Goal: Information Seeking & Learning: Find contact information

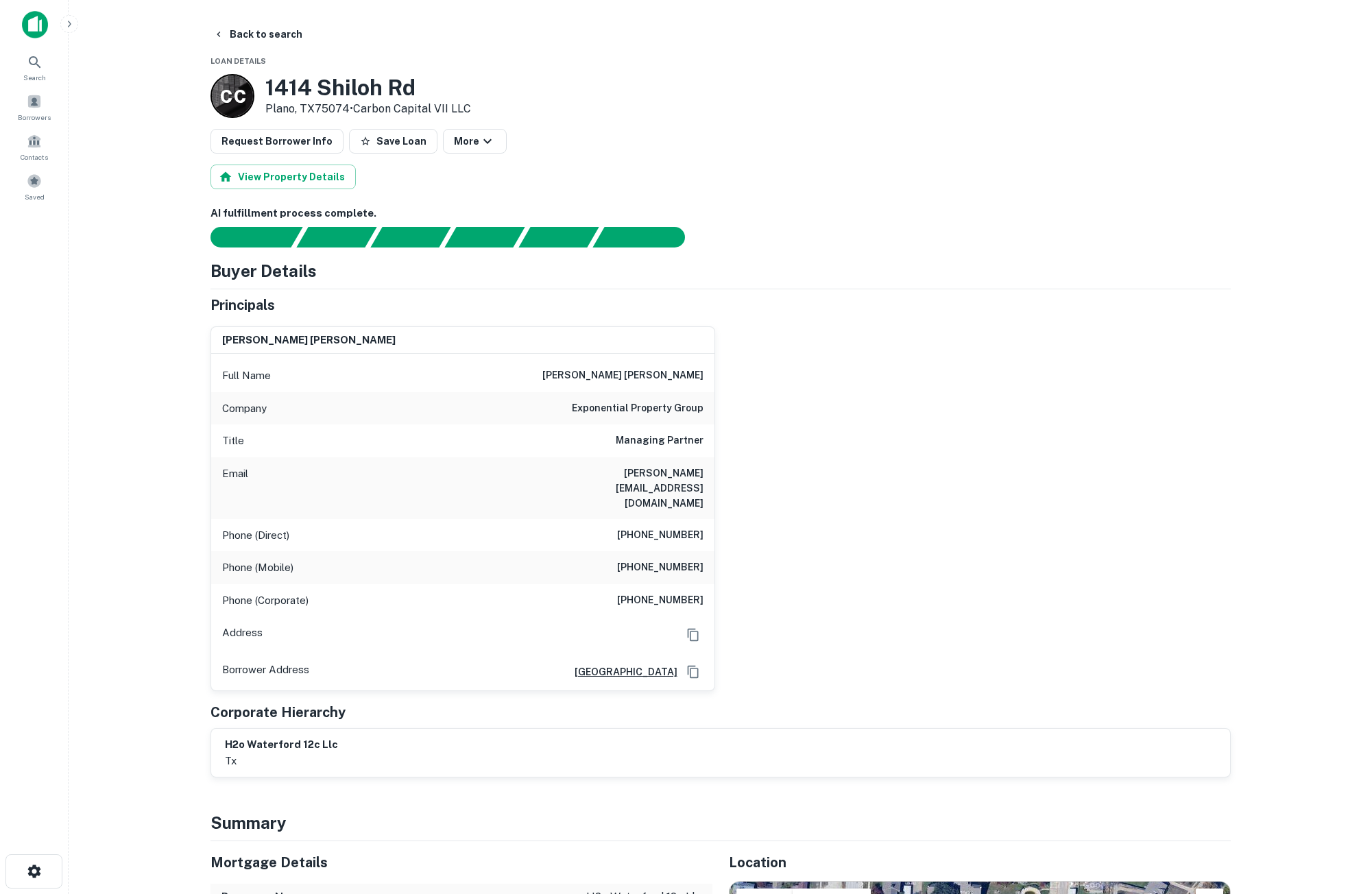
click at [659, 472] on h6 "[PERSON_NAME][EMAIL_ADDRESS][DOMAIN_NAME]" at bounding box center [620, 488] width 164 height 45
click at [218, 32] on icon "button" at bounding box center [219, 34] width 11 height 11
click at [675, 473] on h6 "[PERSON_NAME][EMAIL_ADDRESS][DOMAIN_NAME]" at bounding box center [620, 488] width 164 height 45
click at [675, 474] on h6 "[PERSON_NAME][EMAIL_ADDRESS][DOMAIN_NAME]" at bounding box center [620, 488] width 164 height 45
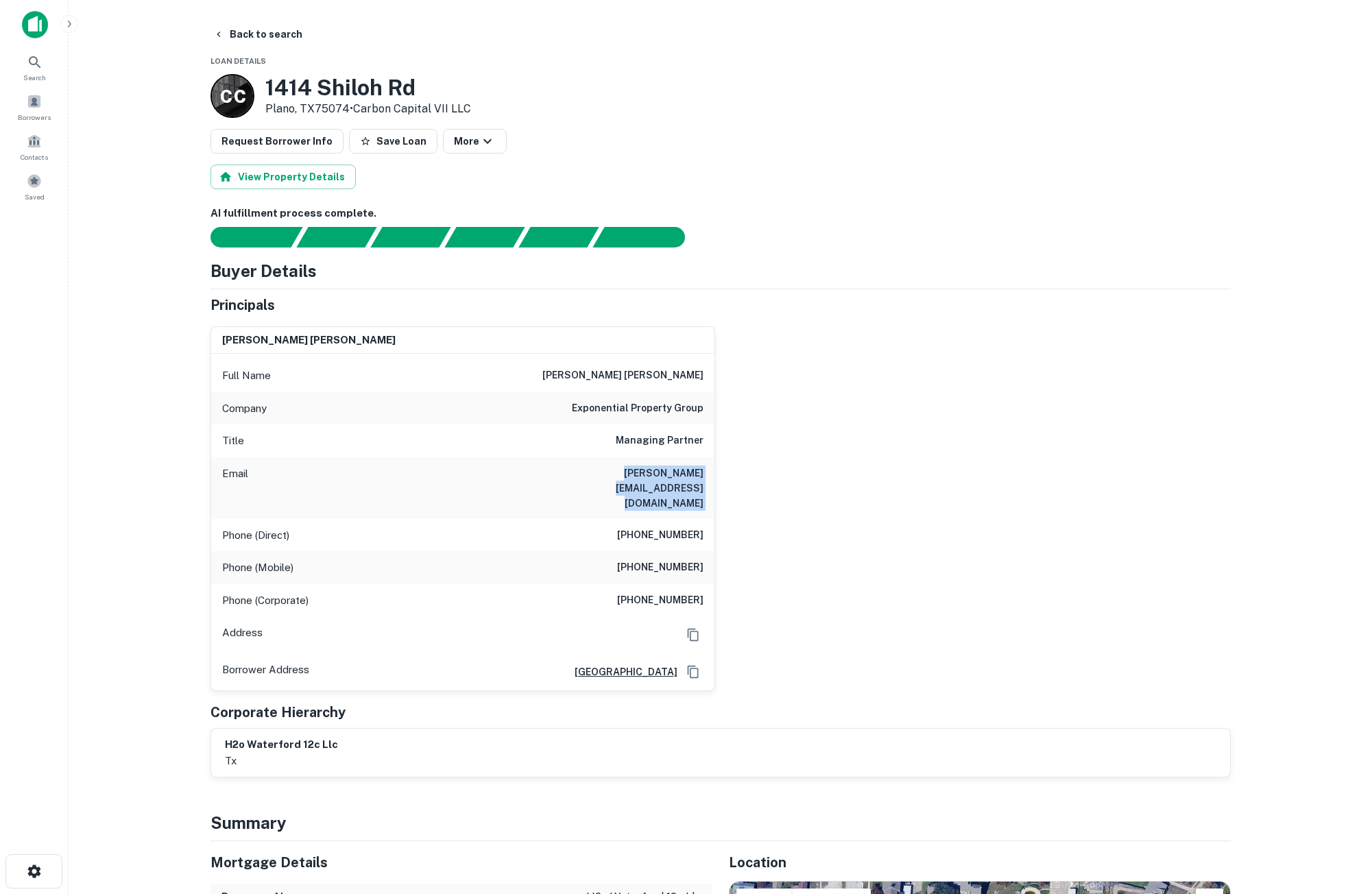
click at [675, 474] on h6 "[PERSON_NAME][EMAIL_ADDRESS][DOMAIN_NAME]" at bounding box center [620, 488] width 164 height 45
copy h6 "[PERSON_NAME][EMAIL_ADDRESS][DOMAIN_NAME]"
click at [221, 38] on icon "button" at bounding box center [219, 34] width 11 height 11
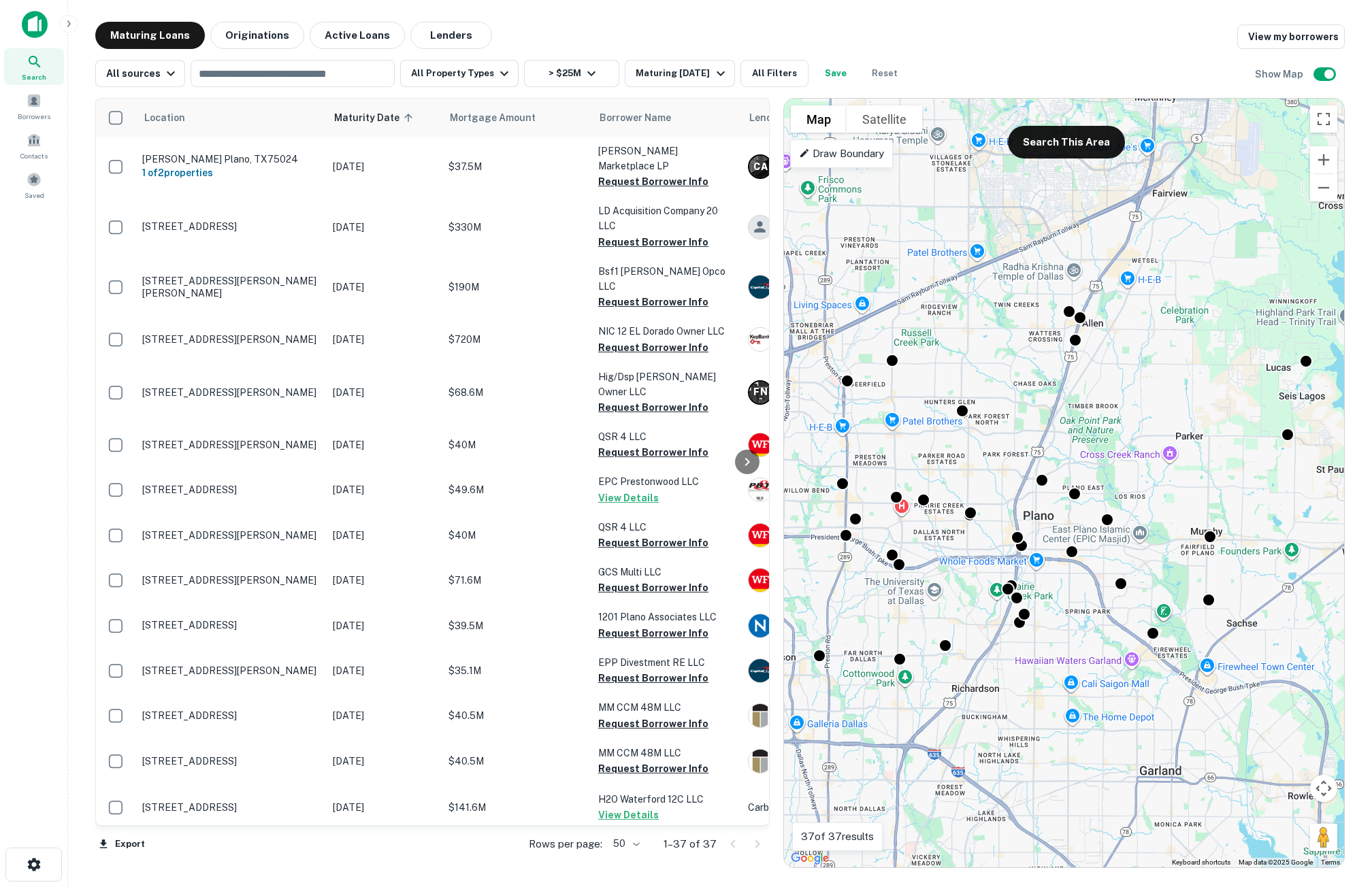
drag, startPoint x: 1371, startPoint y: 340, endPoint x: 1381, endPoint y: 341, distance: 10.0
click at [1372, 341] on html "Search Borrowers Contacts Saved Maturing Loans Originations Active Loans Lender…" at bounding box center [686, 443] width 1372 height 887
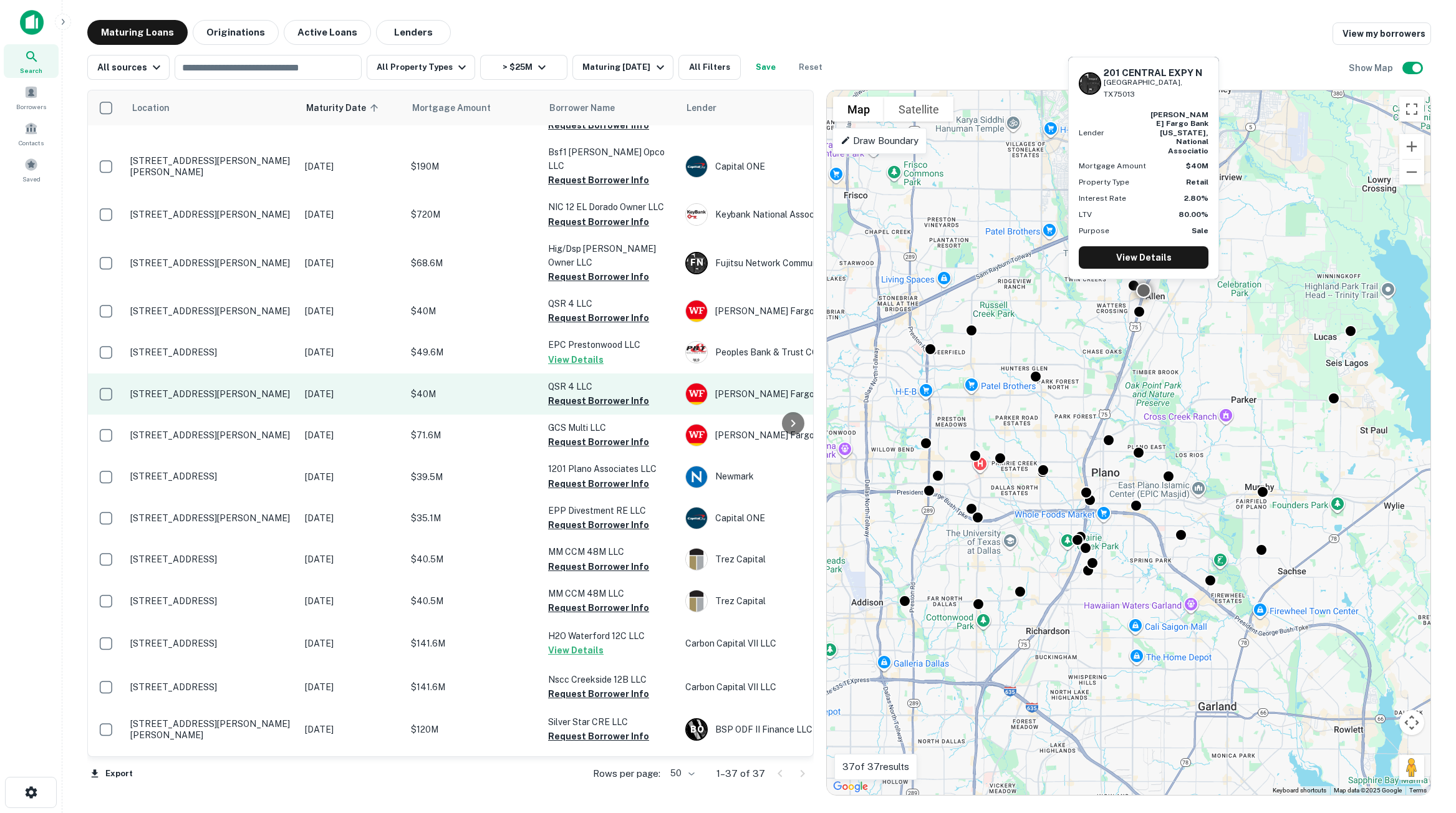
scroll to position [125, 0]
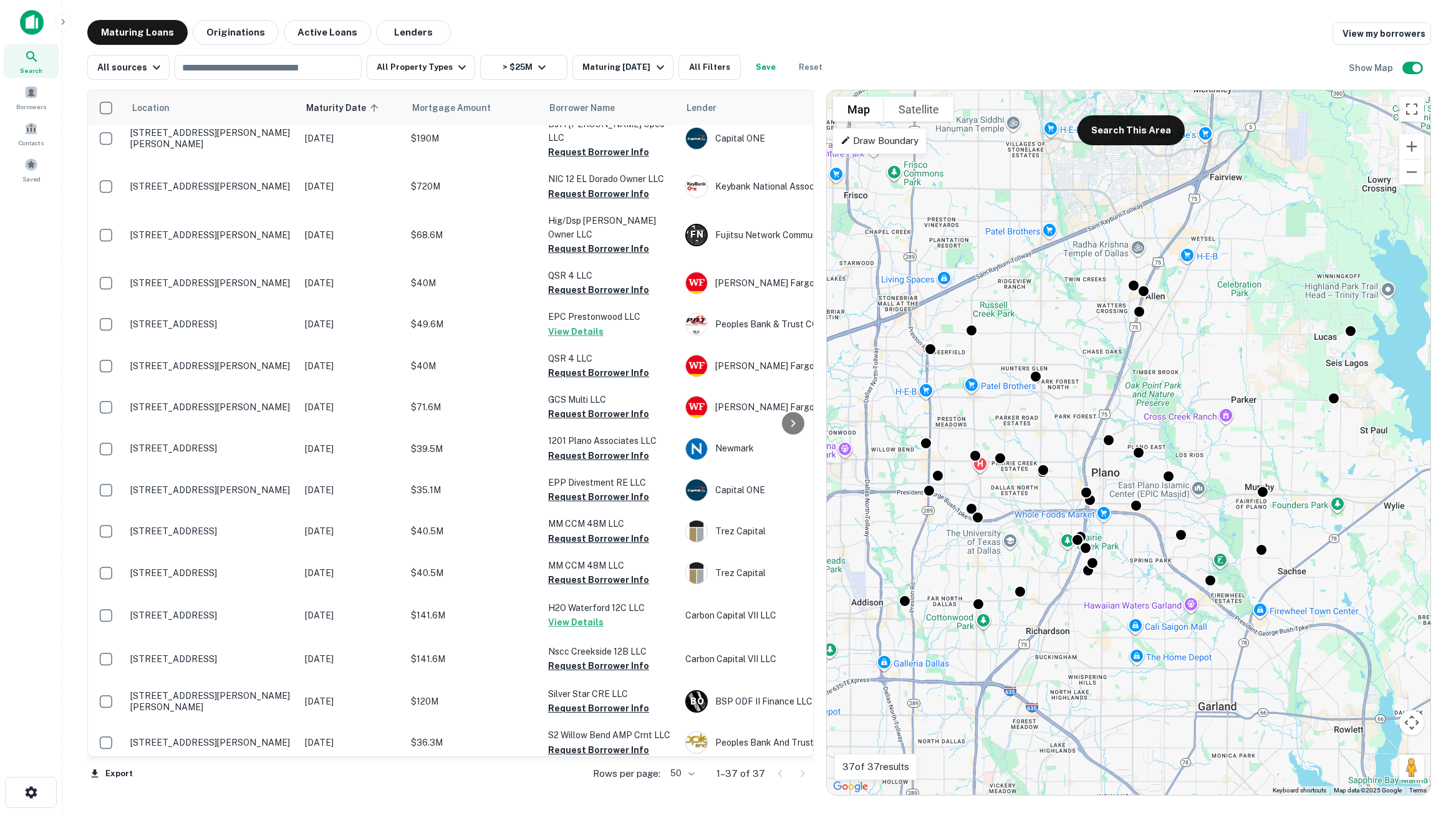
click at [54, 373] on div "Search Borrowers Contacts Saved" at bounding box center [31, 387] width 62 height 774
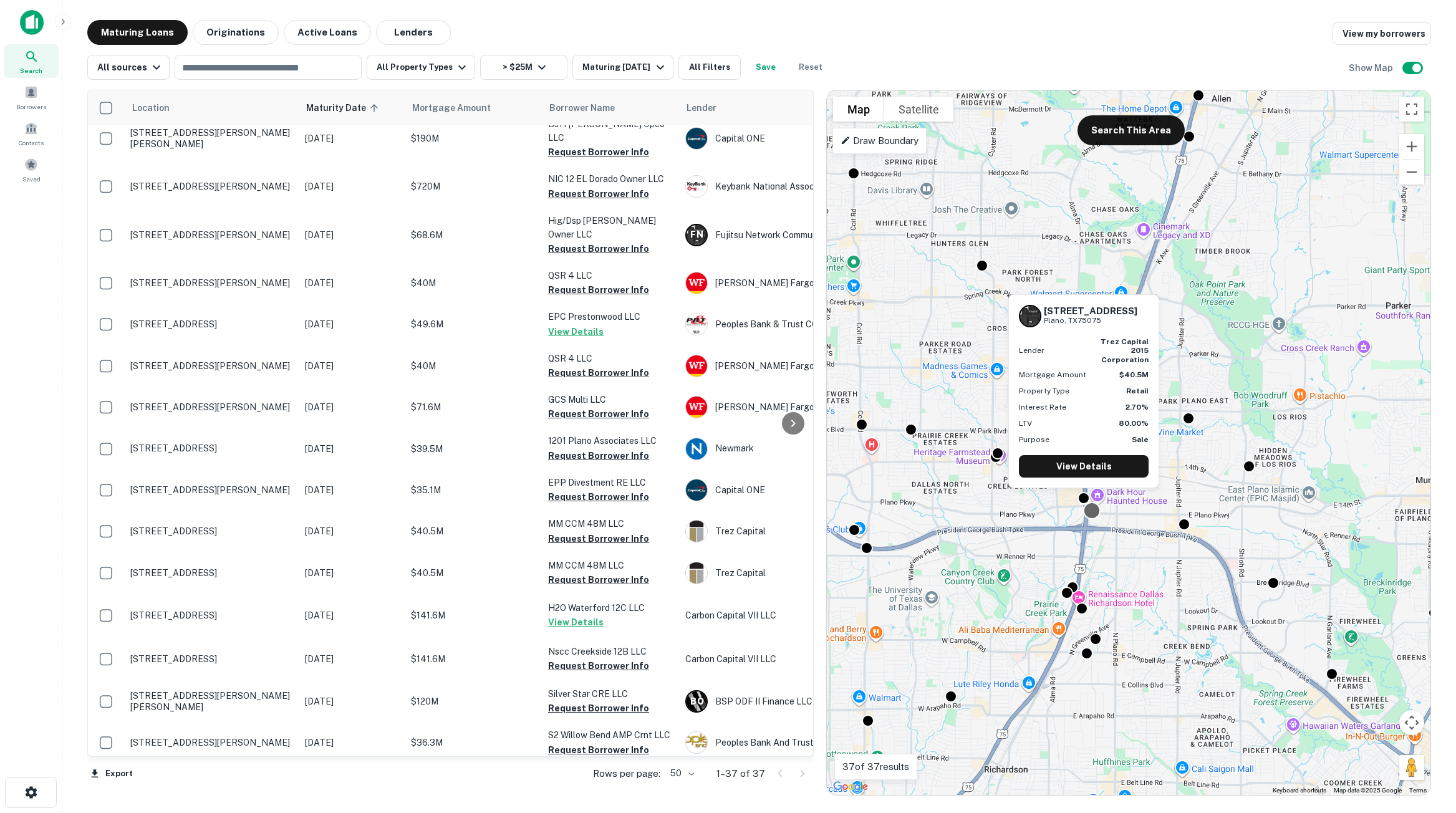
click at [1091, 514] on body "Search Borrowers Contacts Saved Maturing Loans Originations Active Loans Lender…" at bounding box center [728, 406] width 1456 height 813
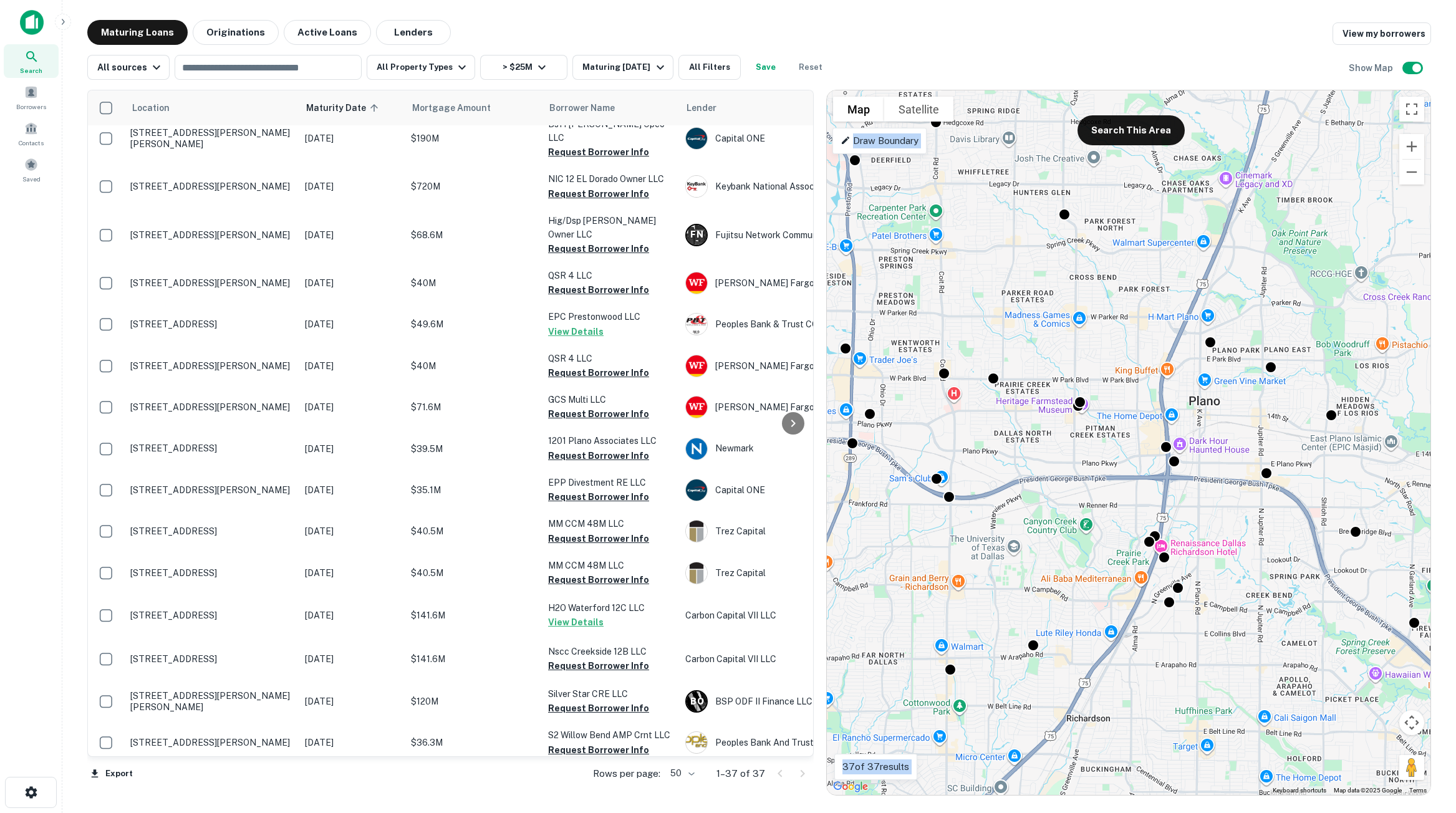
drag, startPoint x: 942, startPoint y: 479, endPoint x: 1020, endPoint y: 455, distance: 81.6
click at [1020, 455] on div "To activate drag with keyboard, press Alt + Enter. Once in keyboard drag state,…" at bounding box center [1129, 443] width 604 height 705
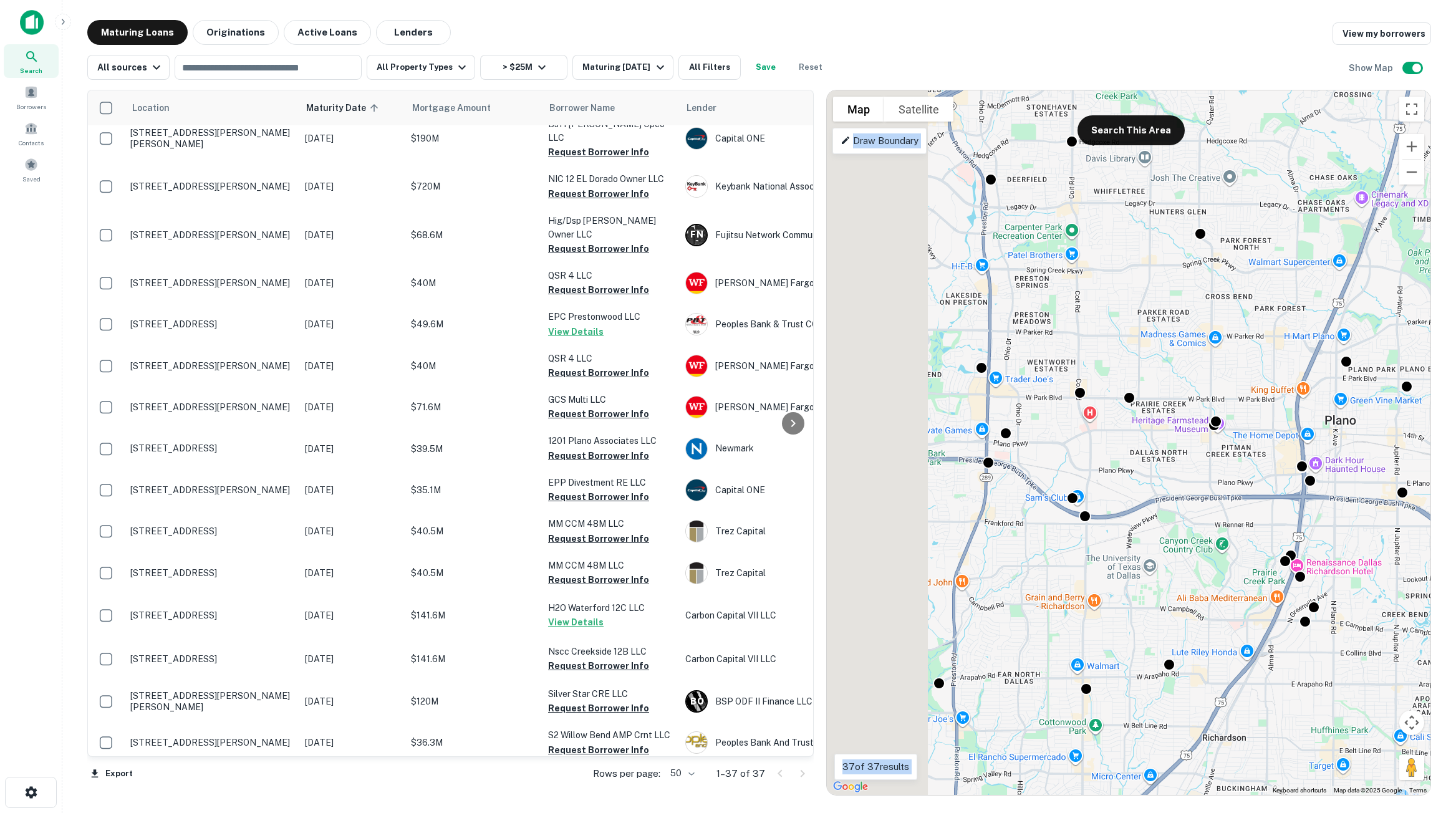
drag, startPoint x: 920, startPoint y: 513, endPoint x: 1041, endPoint y: 516, distance: 121.0
click at [1061, 530] on div "To activate drag with keyboard, press Alt + Enter. Once in keyboard drag state,…" at bounding box center [1129, 443] width 604 height 705
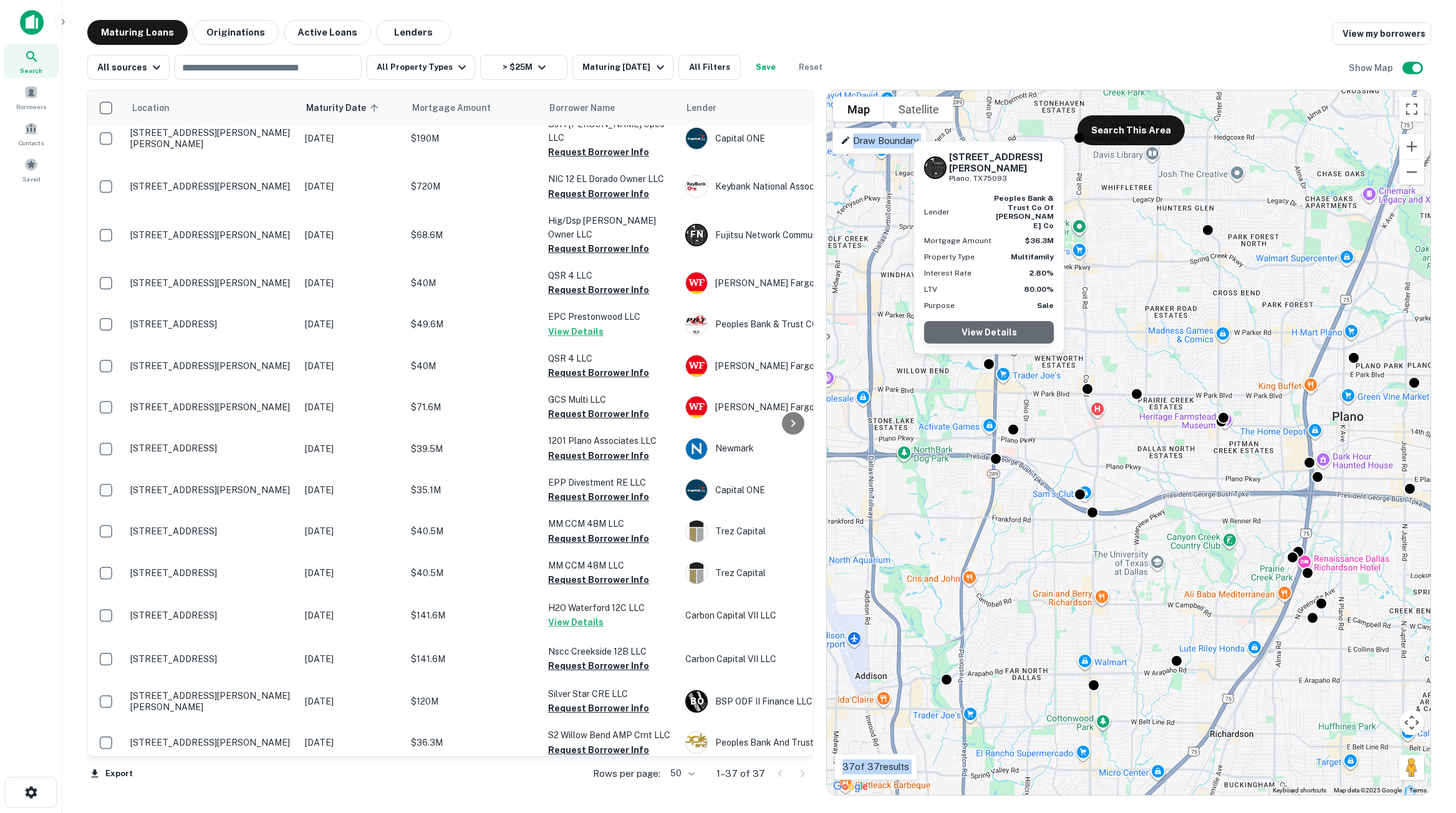
click at [998, 330] on link "View Details" at bounding box center [989, 332] width 130 height 23
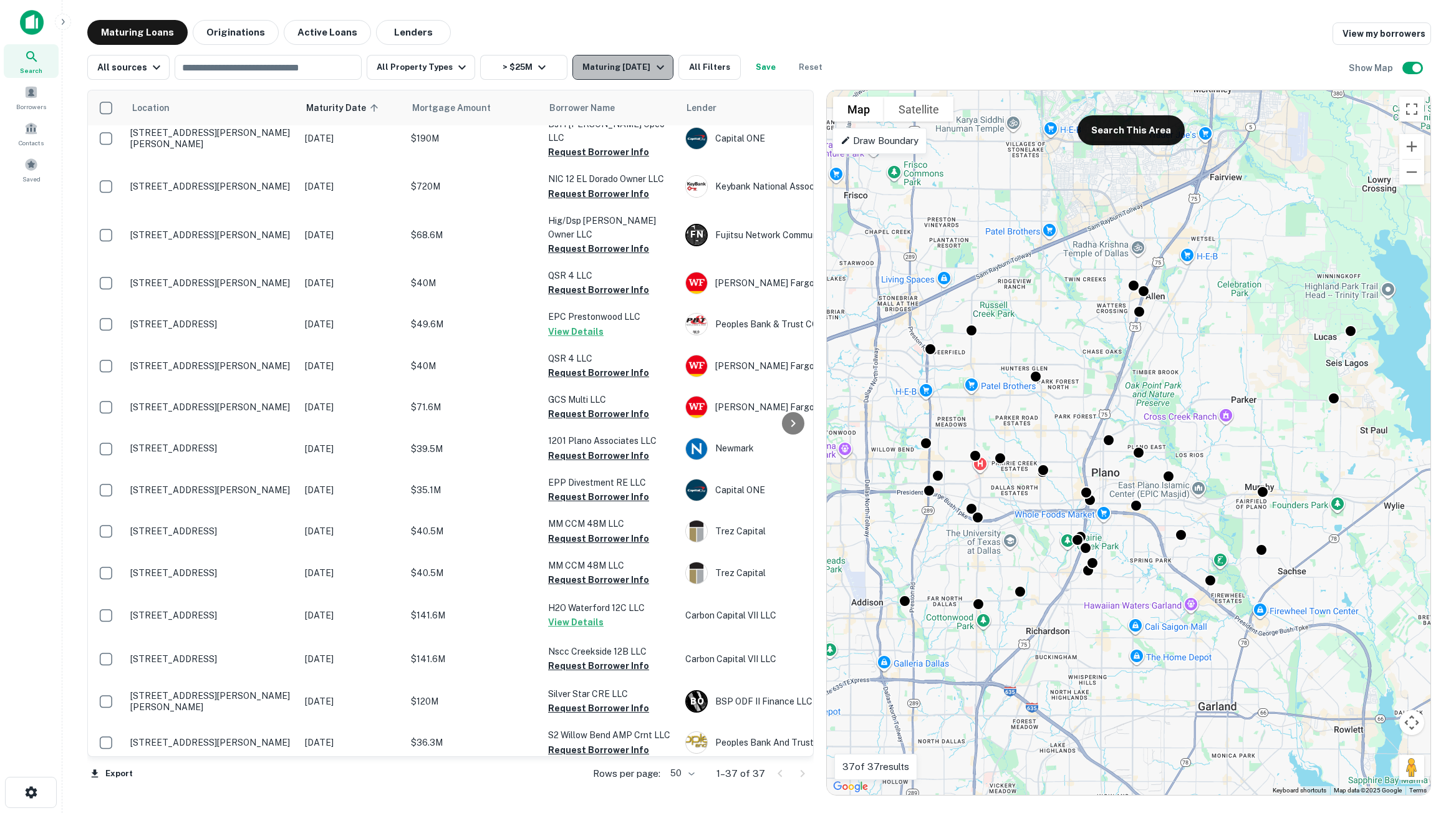
click at [610, 71] on div "Maturing [DATE]" at bounding box center [625, 67] width 85 height 15
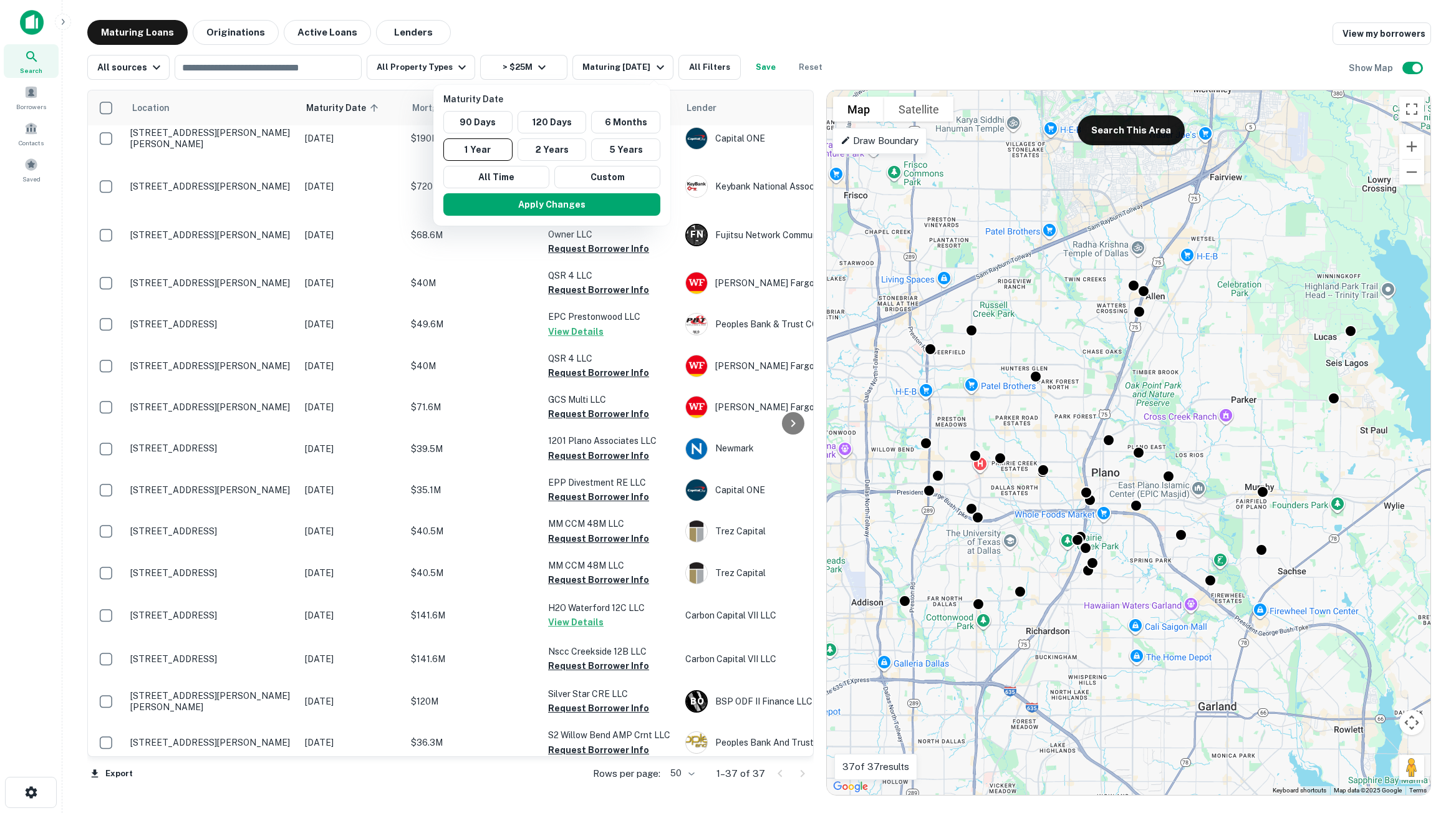
click at [424, 67] on div at bounding box center [728, 406] width 1456 height 813
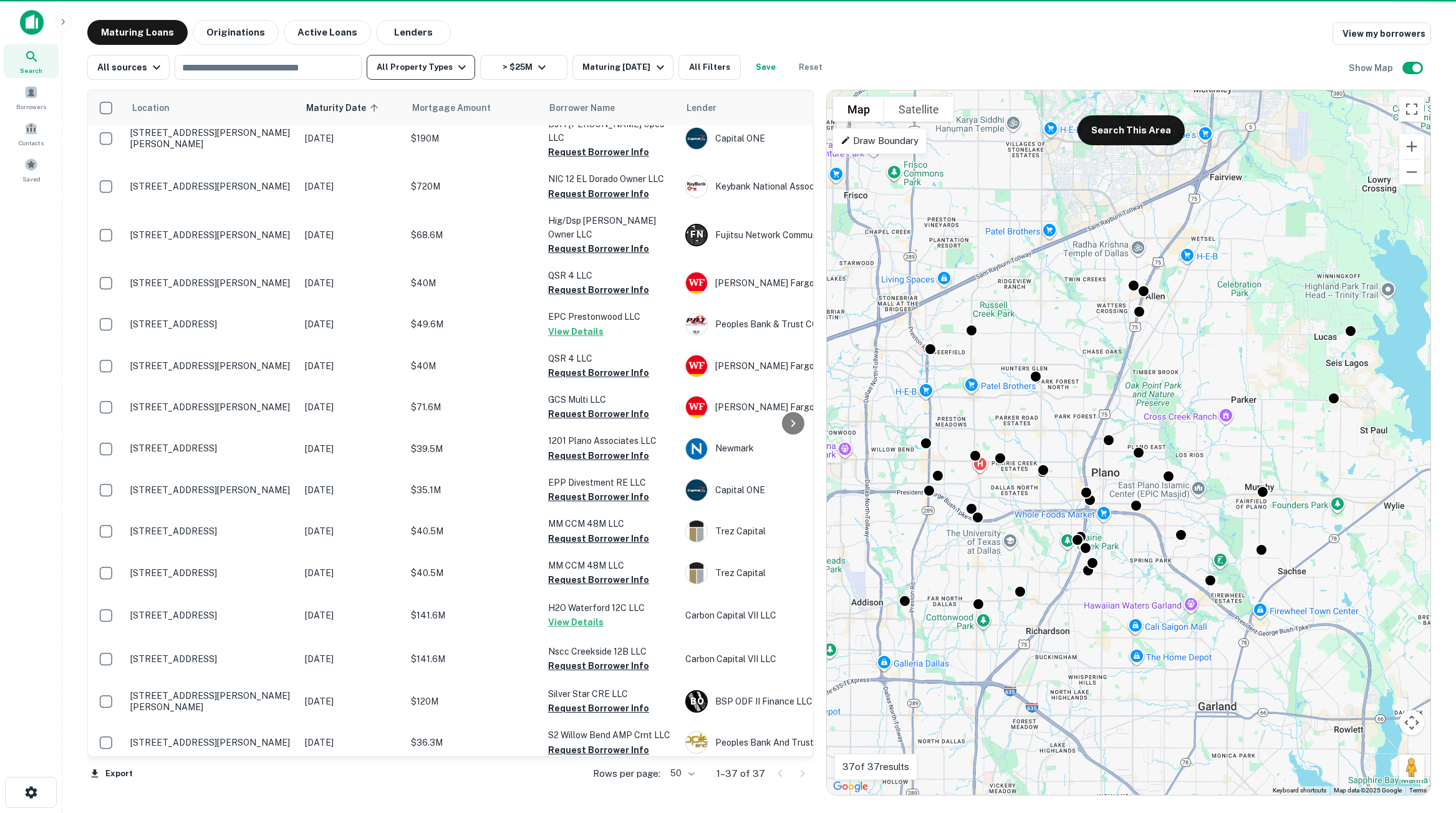
click at [425, 67] on button "All Property Types" at bounding box center [421, 67] width 109 height 25
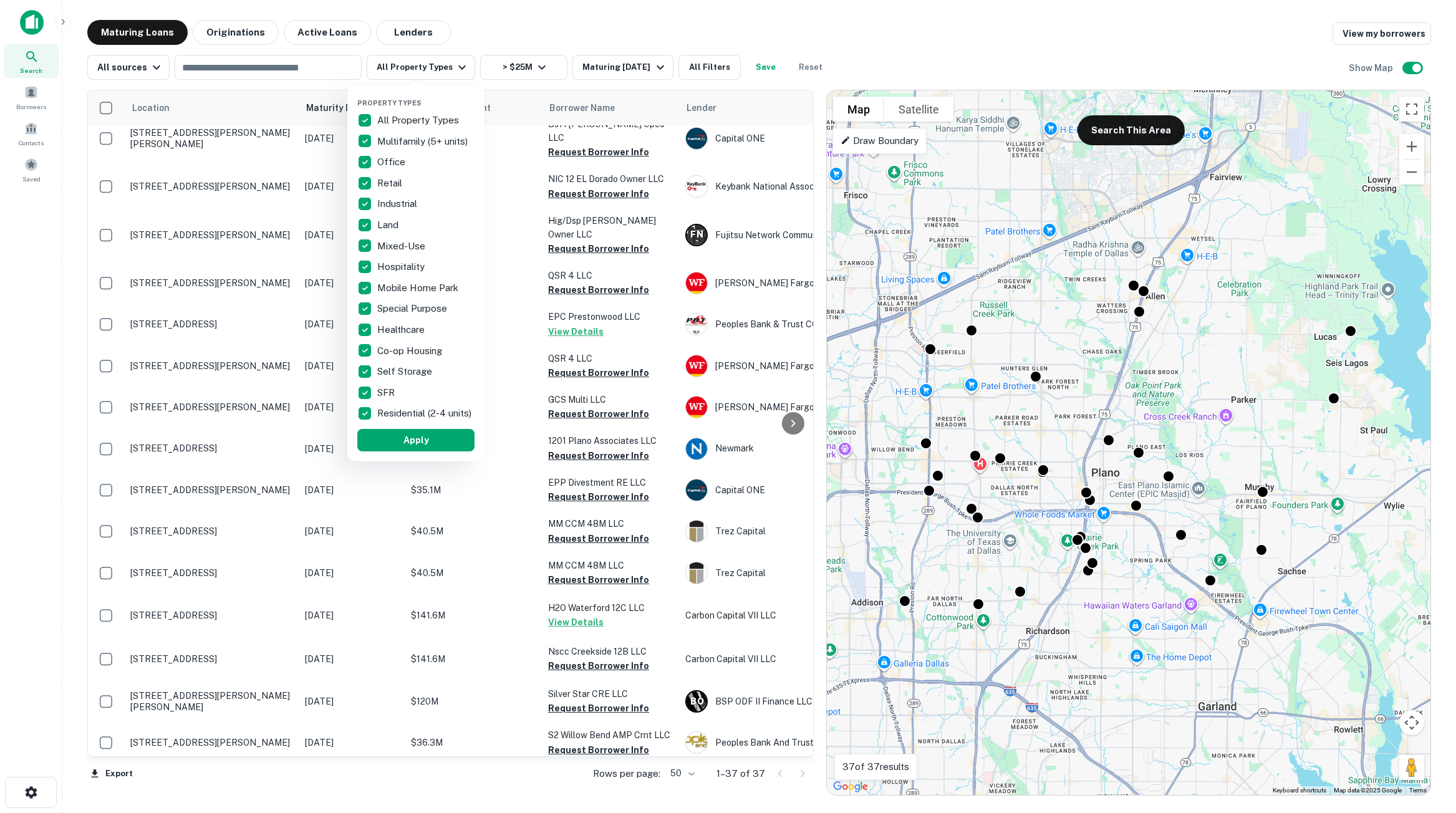
click at [421, 122] on p "All Property Types" at bounding box center [418, 120] width 84 height 15
click at [424, 136] on p "Multifamily (5+ units)" at bounding box center [423, 141] width 93 height 15
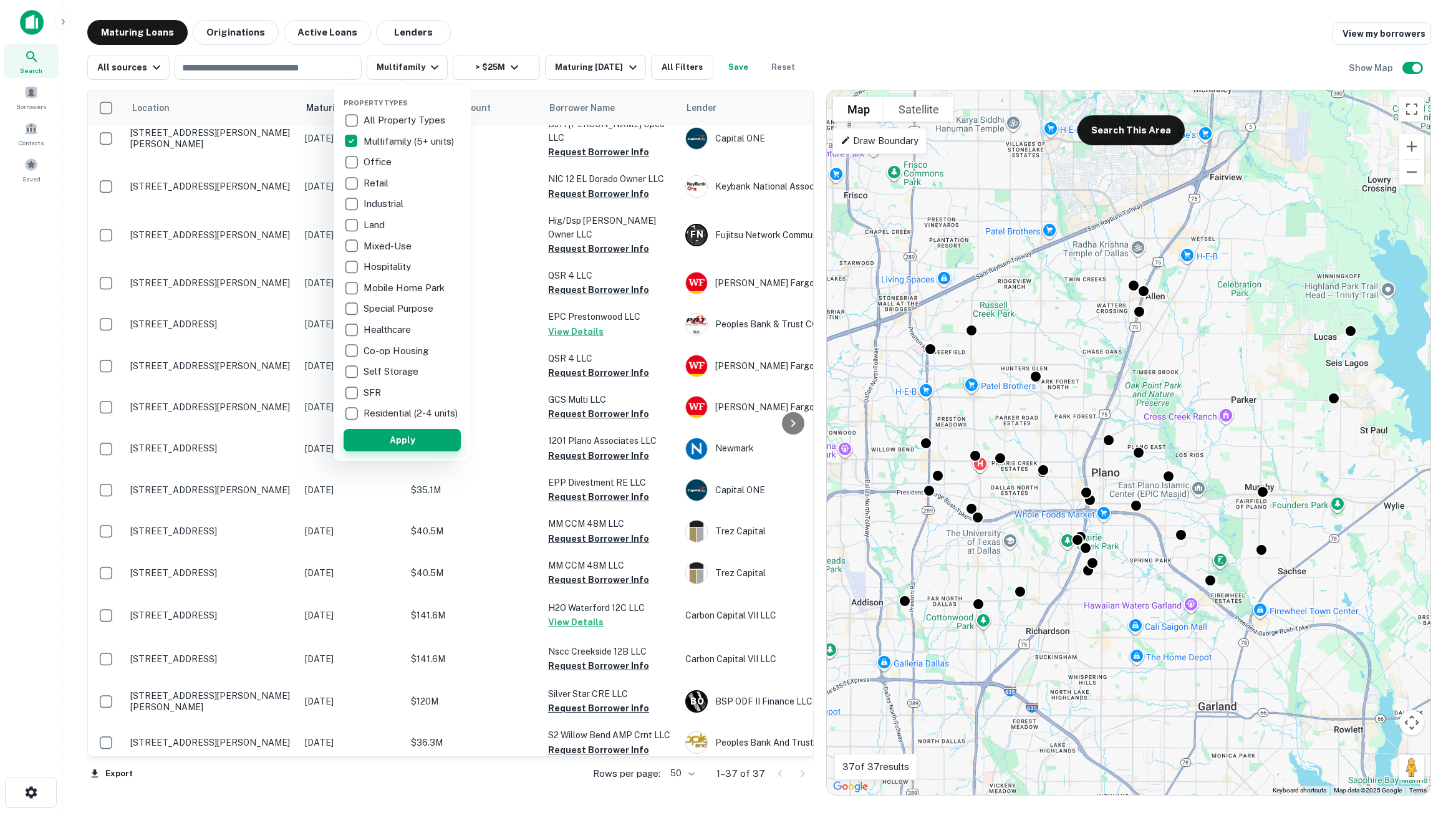
click at [421, 451] on button "Apply" at bounding box center [402, 440] width 117 height 23
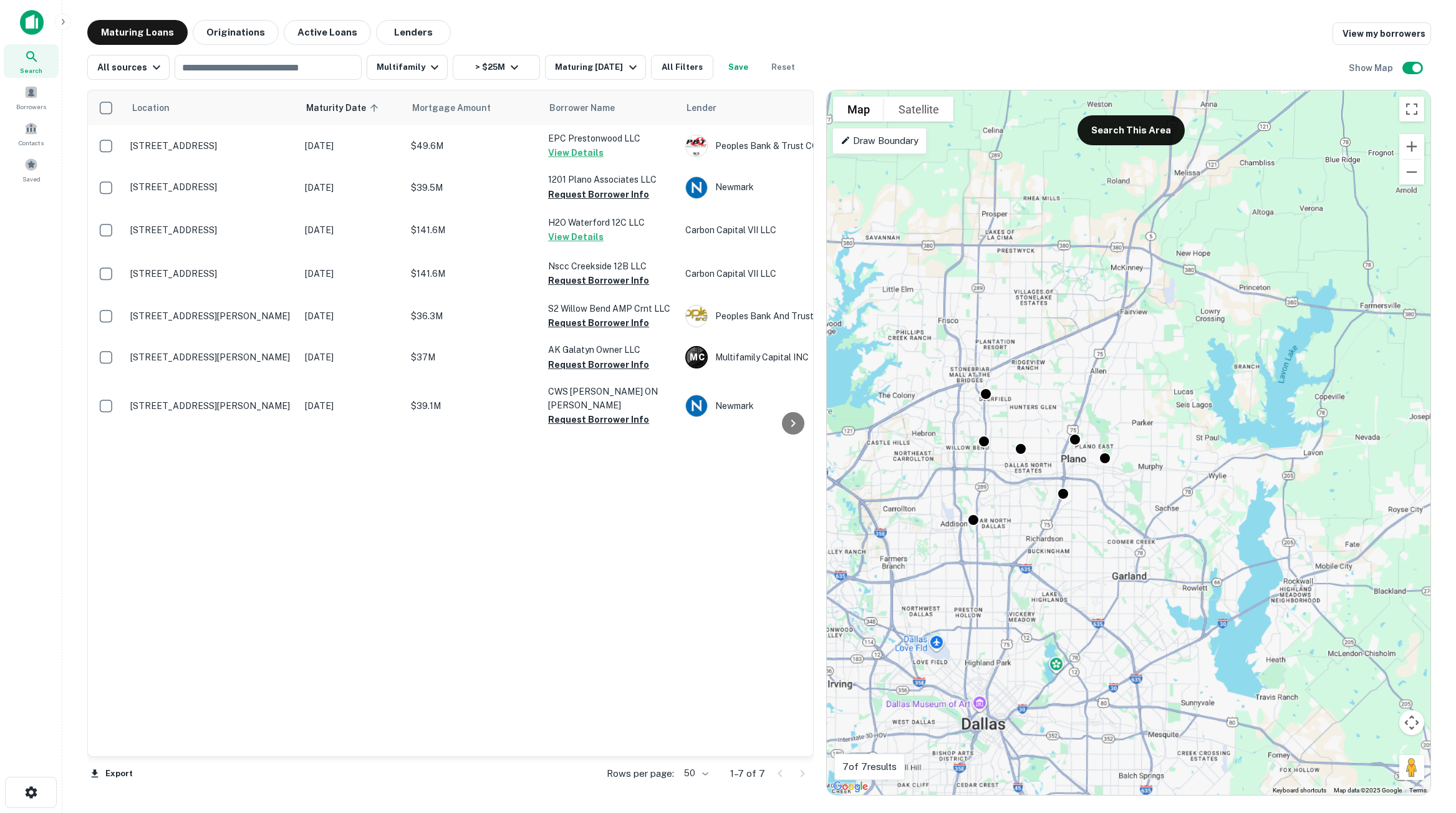
drag, startPoint x: 934, startPoint y: 468, endPoint x: 984, endPoint y: 416, distance: 72.1
click at [989, 464] on div "To activate drag with keyboard, press Alt + Enter. Once in keyboard drag state,…" at bounding box center [1129, 443] width 604 height 705
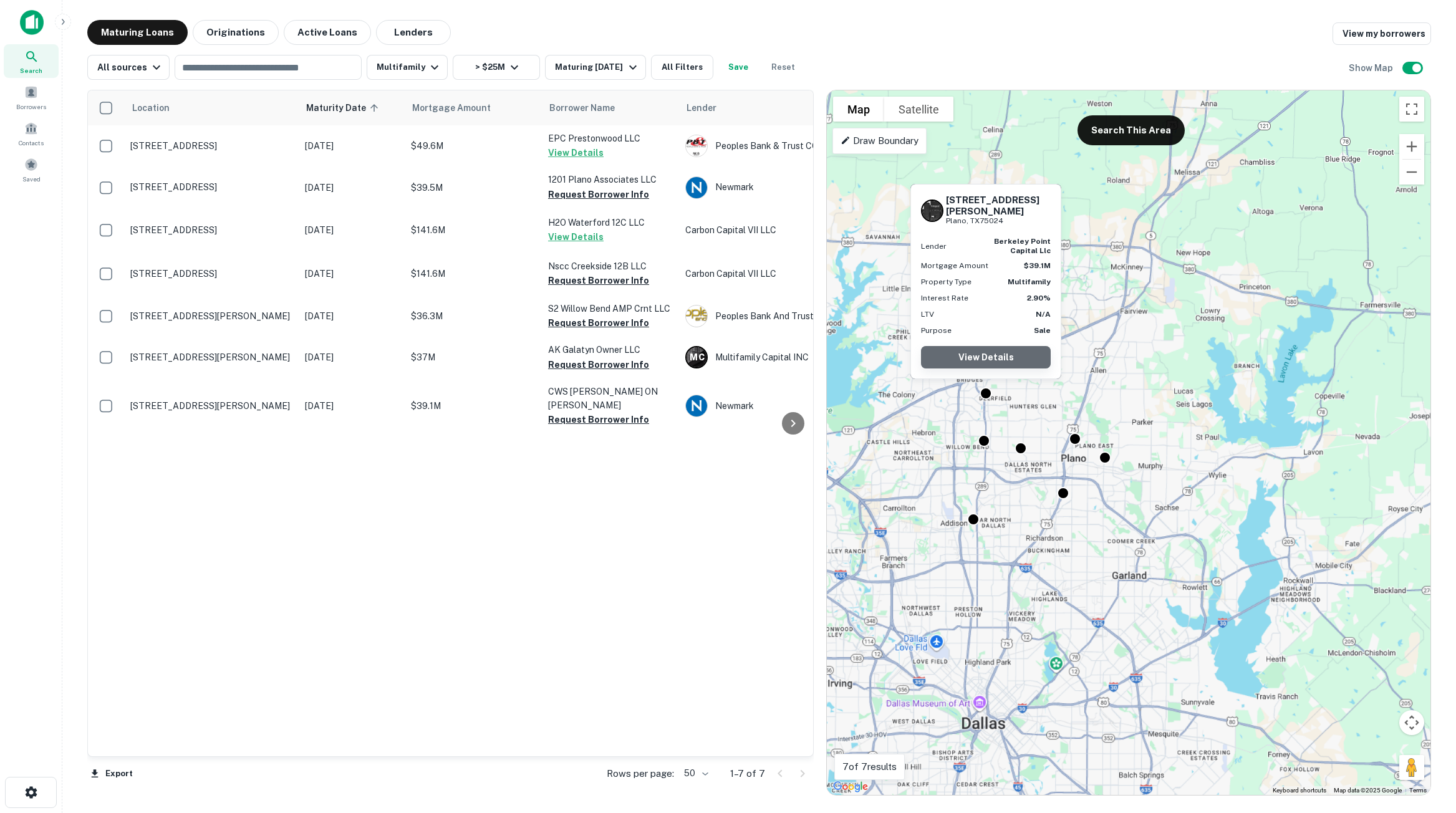
click at [989, 353] on link "View Details" at bounding box center [986, 357] width 130 height 23
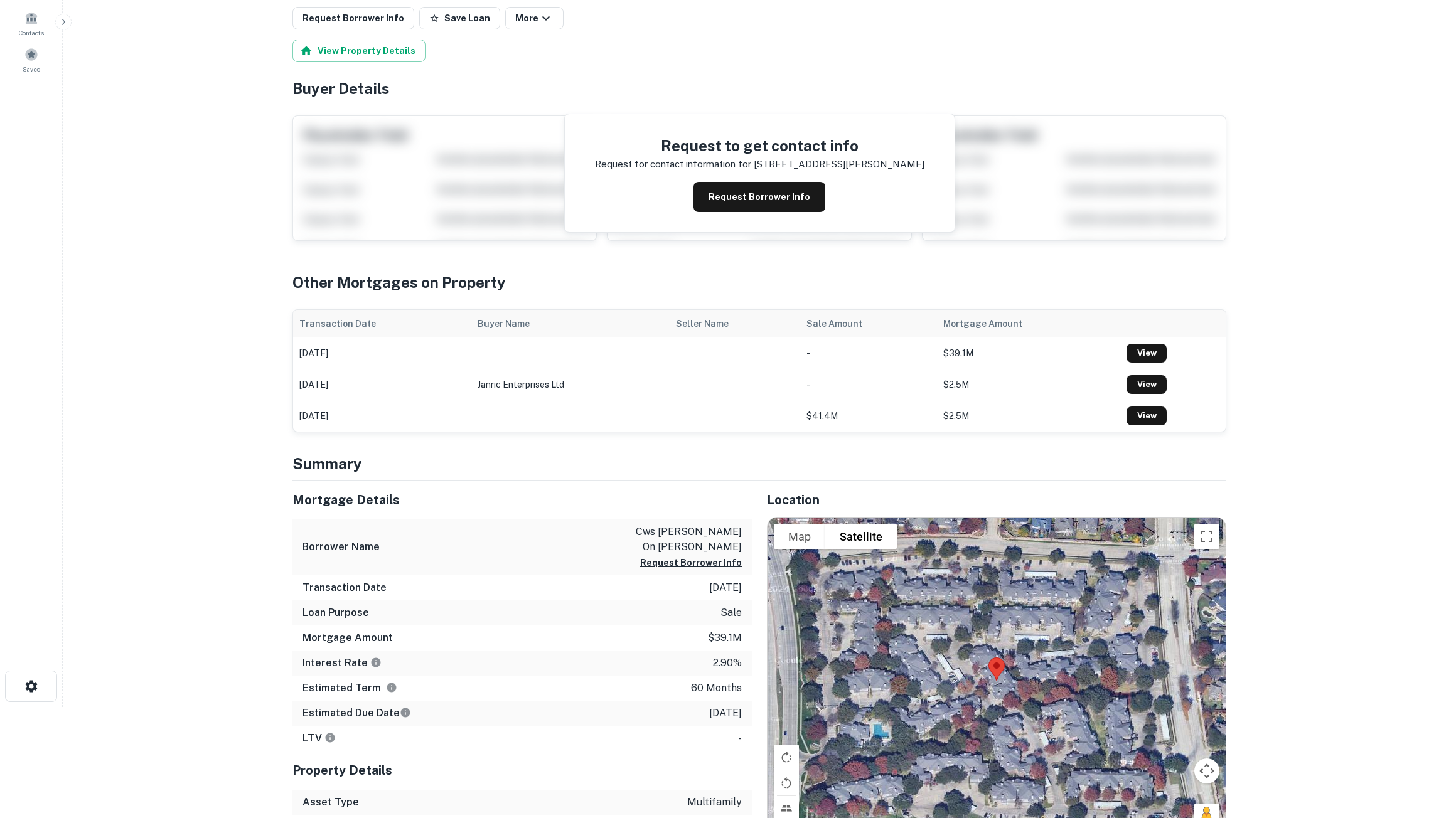
scroll to position [125, 0]
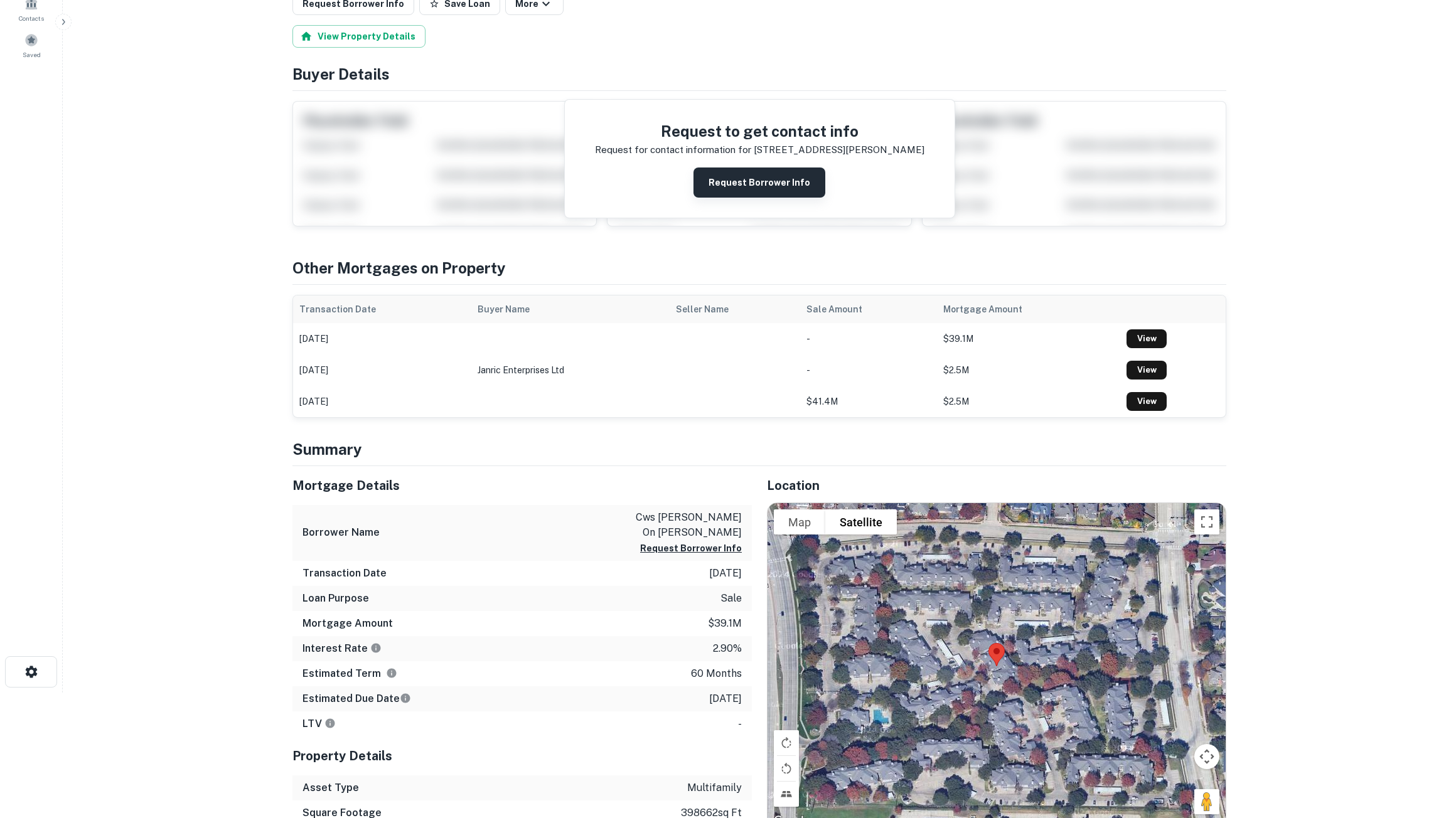
click at [736, 186] on button "Request Borrower Info" at bounding box center [760, 182] width 132 height 30
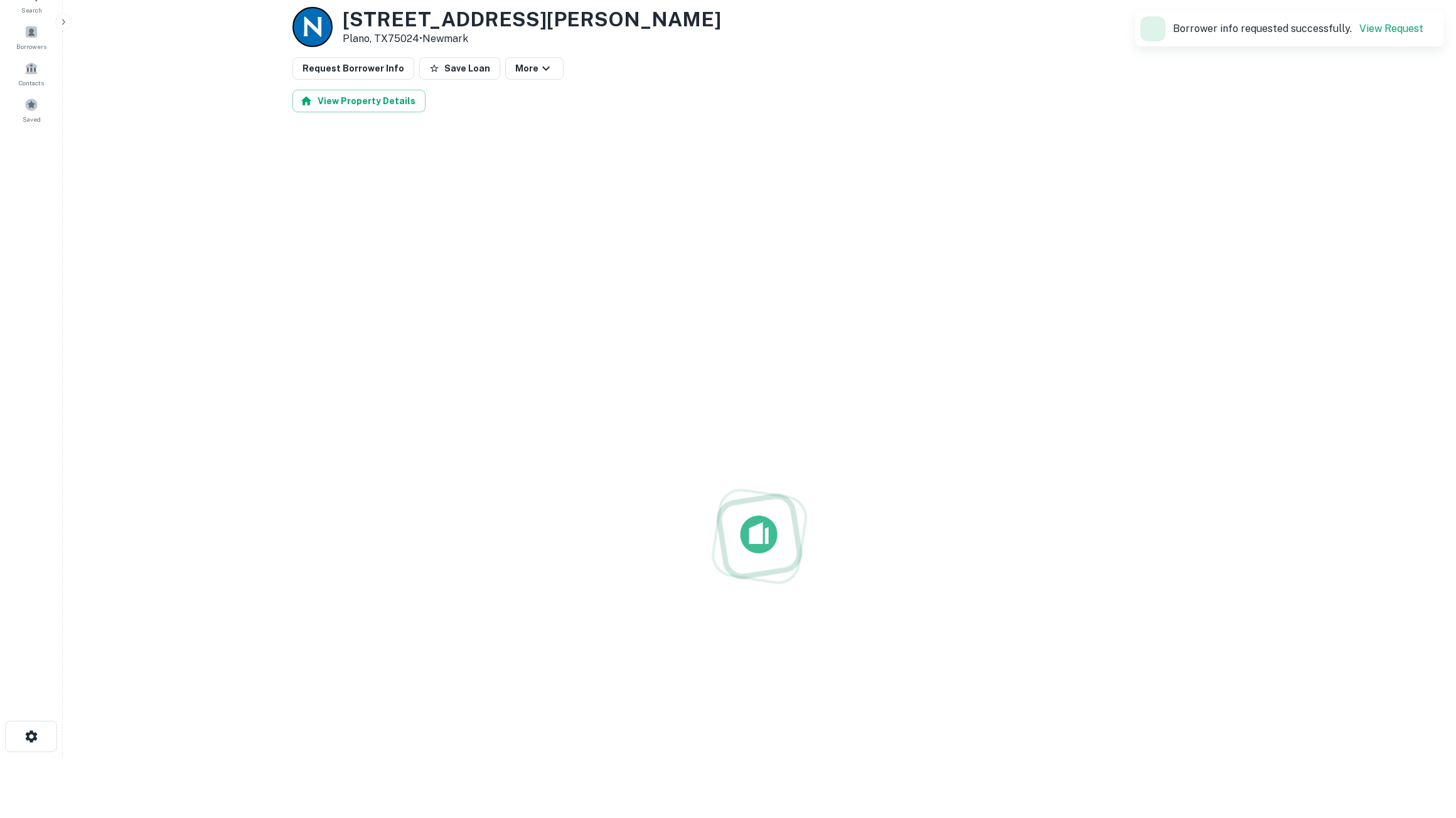
scroll to position [0, 0]
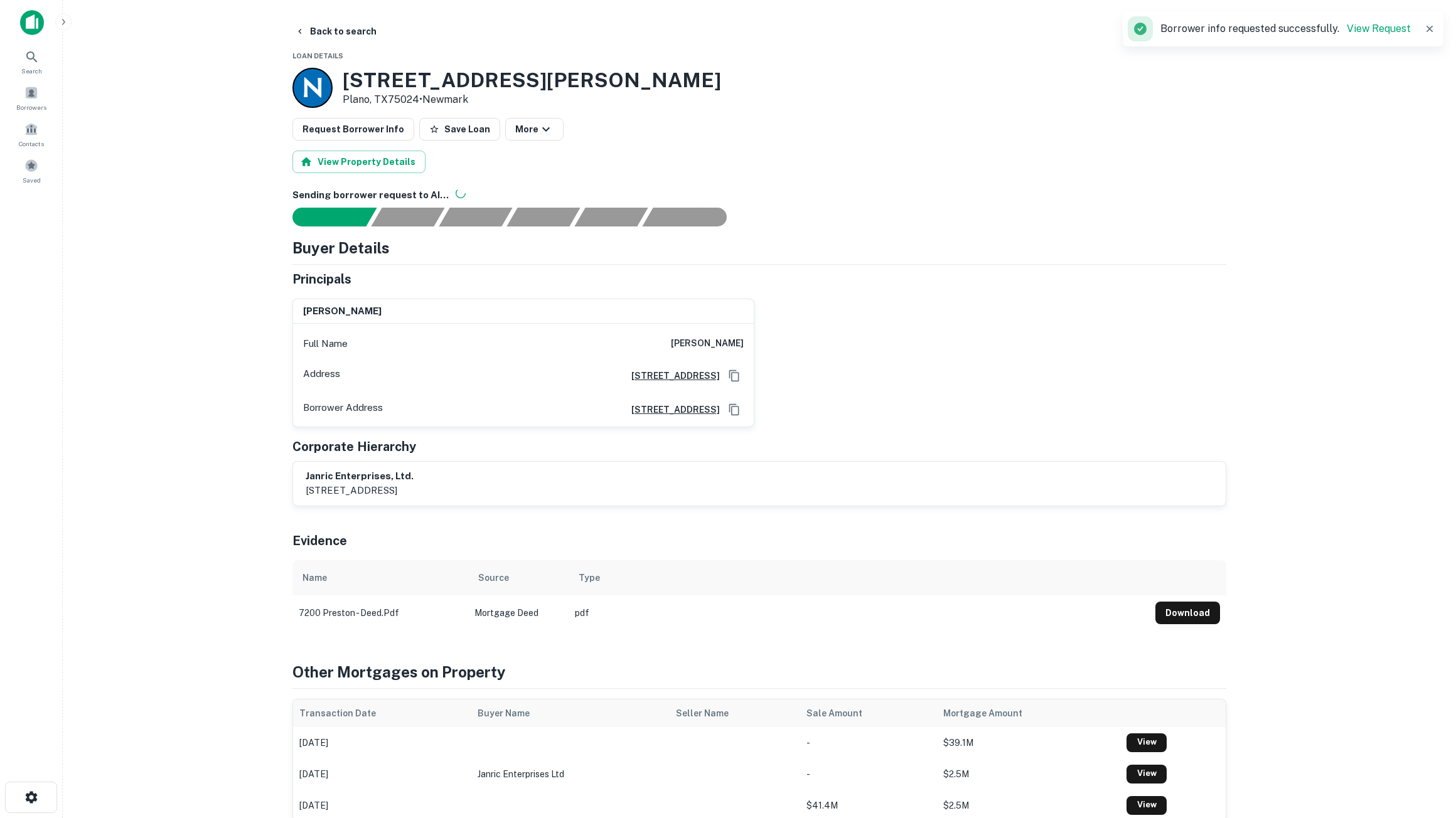
drag, startPoint x: 660, startPoint y: 346, endPoint x: 736, endPoint y: 345, distance: 76.0
click at [755, 344] on div "gregory c. hexberg Full Name gregory c. hexberg Address 921 Emerald Bay, Laguna…" at bounding box center [754, 357] width 944 height 139
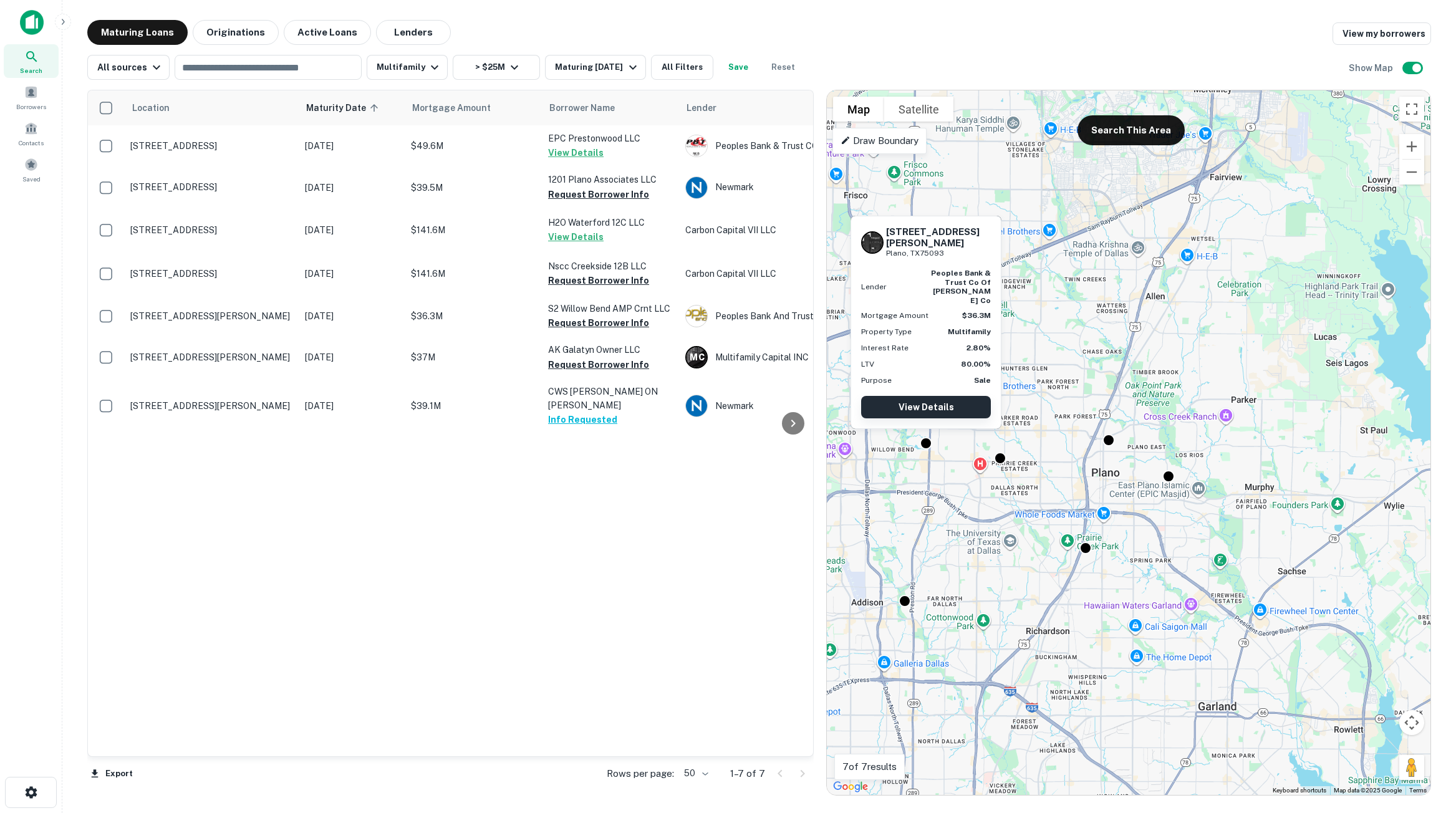
click at [941, 405] on link "View Details" at bounding box center [926, 407] width 130 height 23
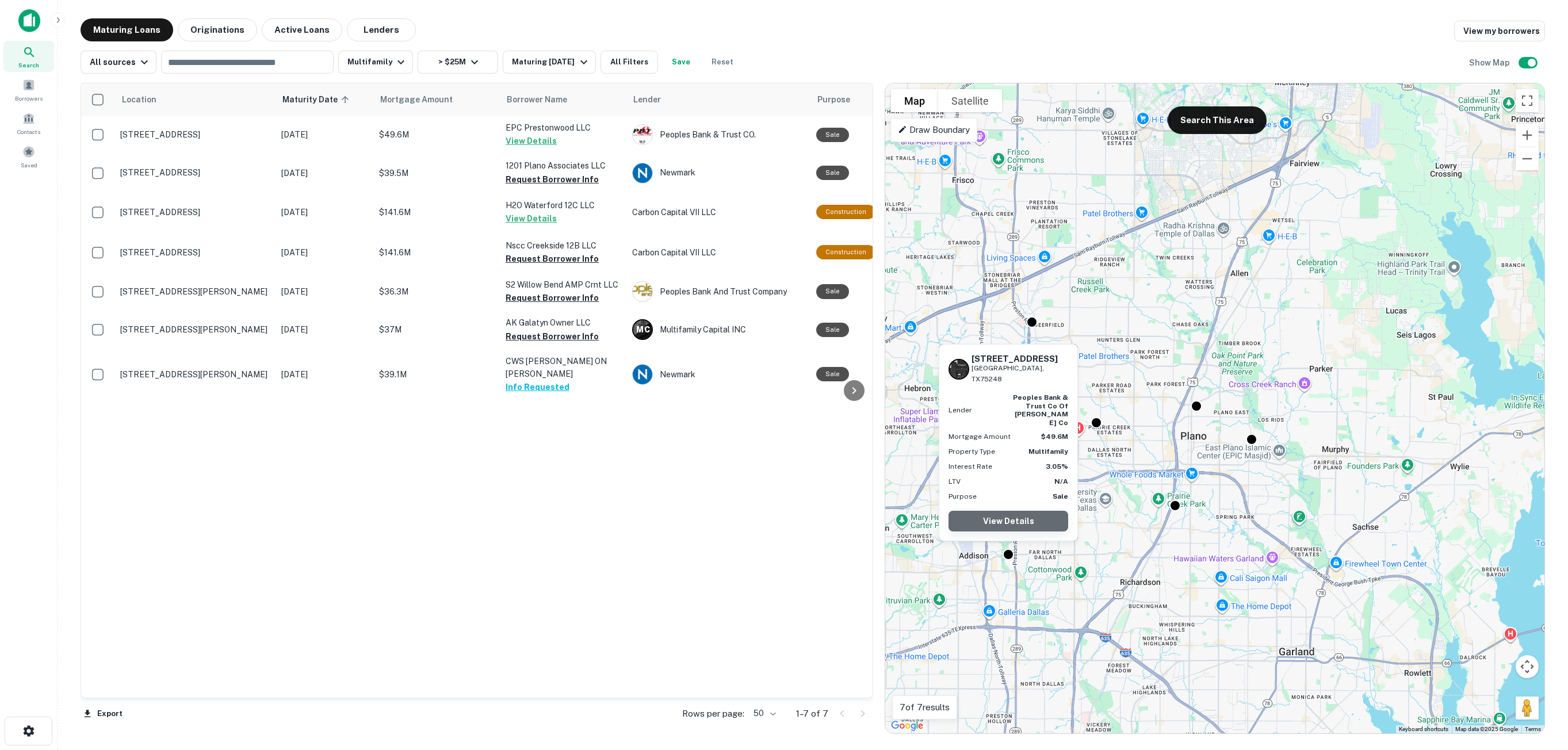
click at [1011, 524] on link "View Details" at bounding box center [1009, 521] width 120 height 21
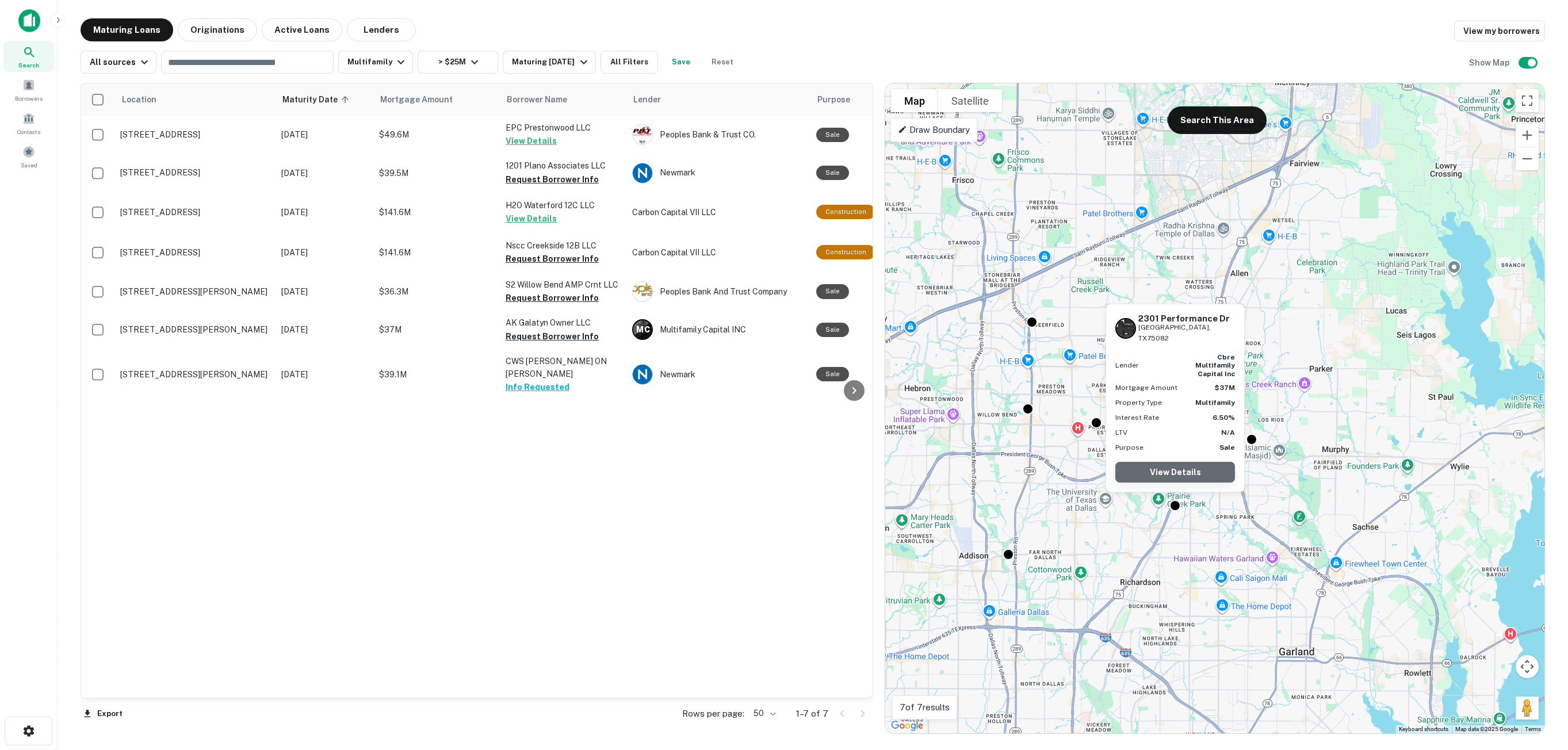
click at [1181, 476] on link "View Details" at bounding box center [1175, 472] width 120 height 21
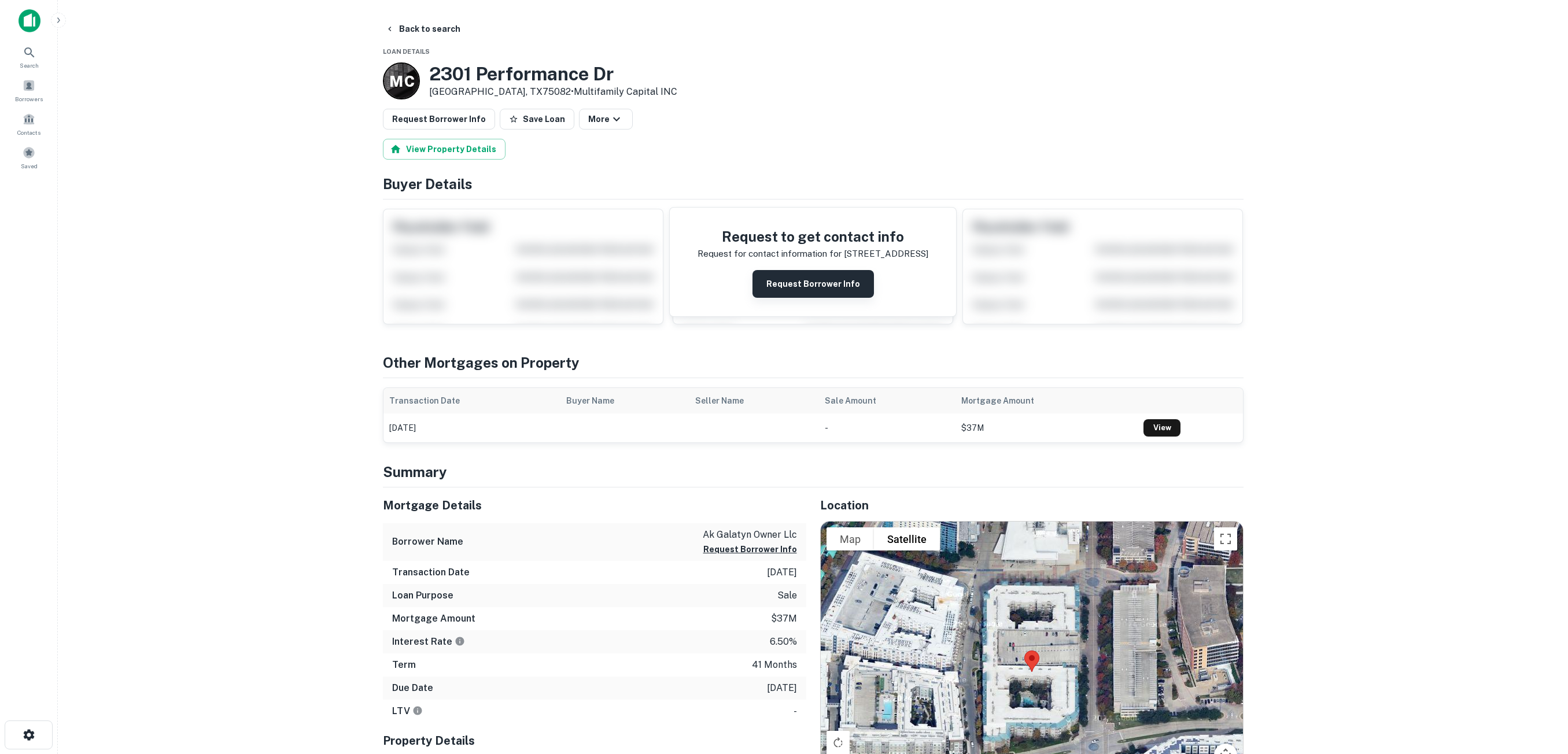
click at [817, 283] on button "Request Borrower Info" at bounding box center [813, 283] width 122 height 28
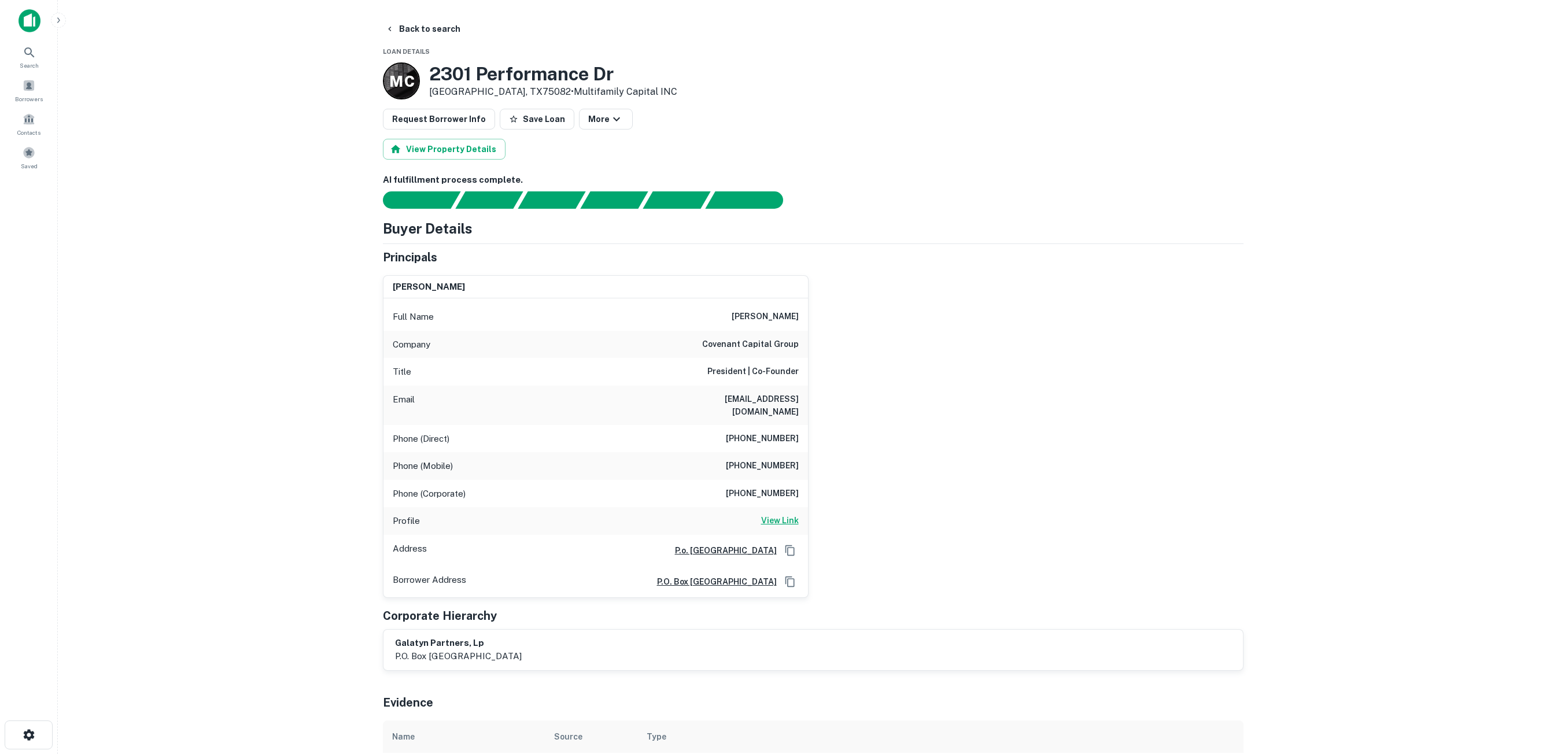
click at [782, 514] on h6 "View Link" at bounding box center [780, 520] width 38 height 13
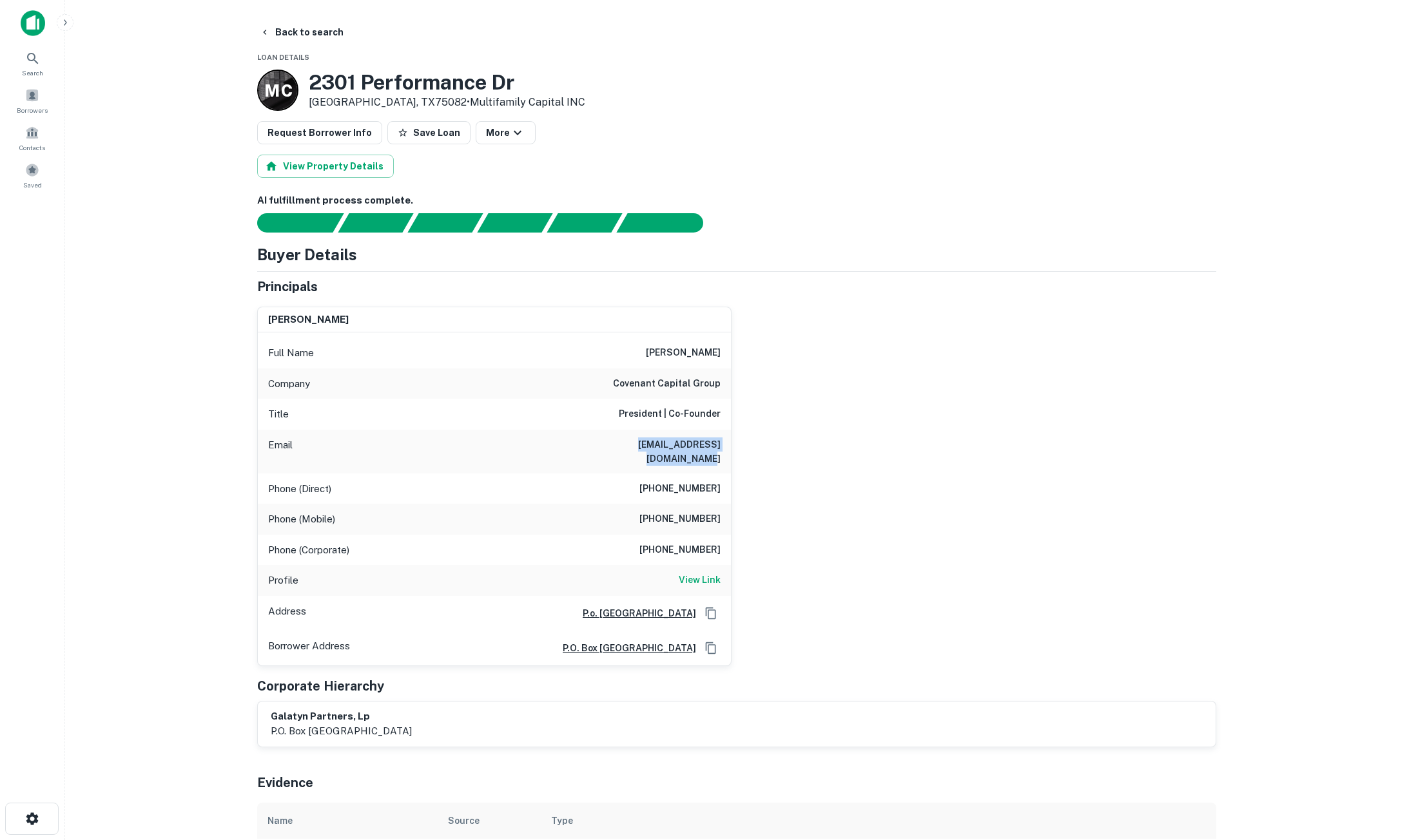
drag, startPoint x: 582, startPoint y: 447, endPoint x: 722, endPoint y: 441, distance: 140.1
click at [722, 441] on div "Email [EMAIL_ADDRESS][DOMAIN_NAME]" at bounding box center [494, 452] width 473 height 44
copy h6 "[EMAIL_ADDRESS][DOMAIN_NAME]"
